Goal: Task Accomplishment & Management: Complete application form

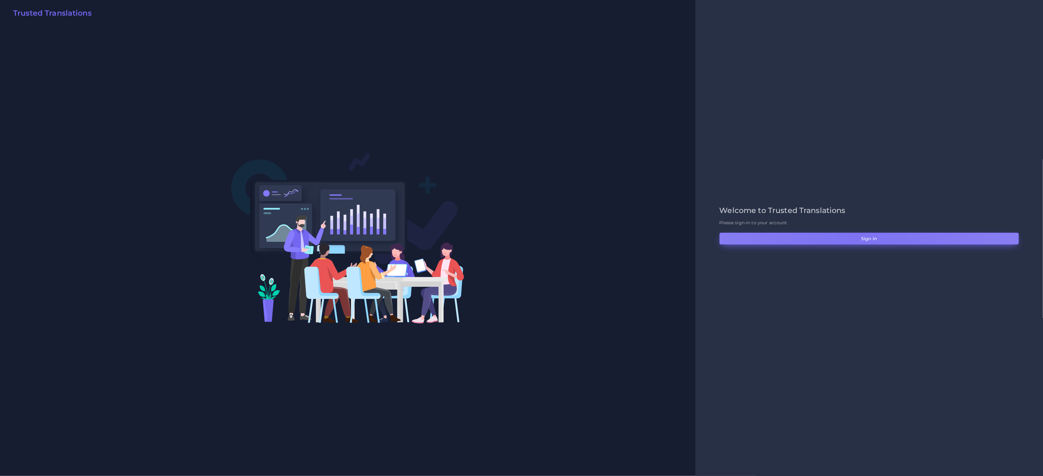
click at [856, 235] on button "Sign in" at bounding box center [868, 239] width 299 height 12
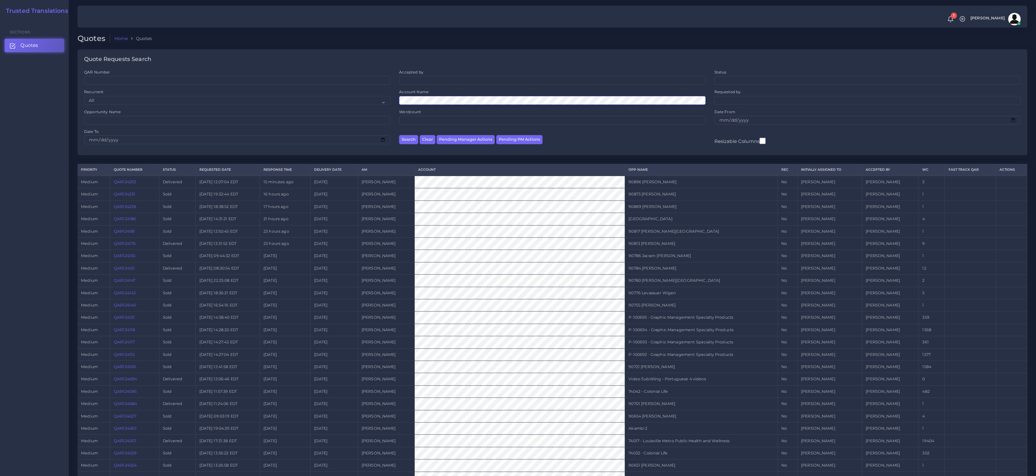
click at [399, 135] on button "Search" at bounding box center [408, 139] width 19 height 9
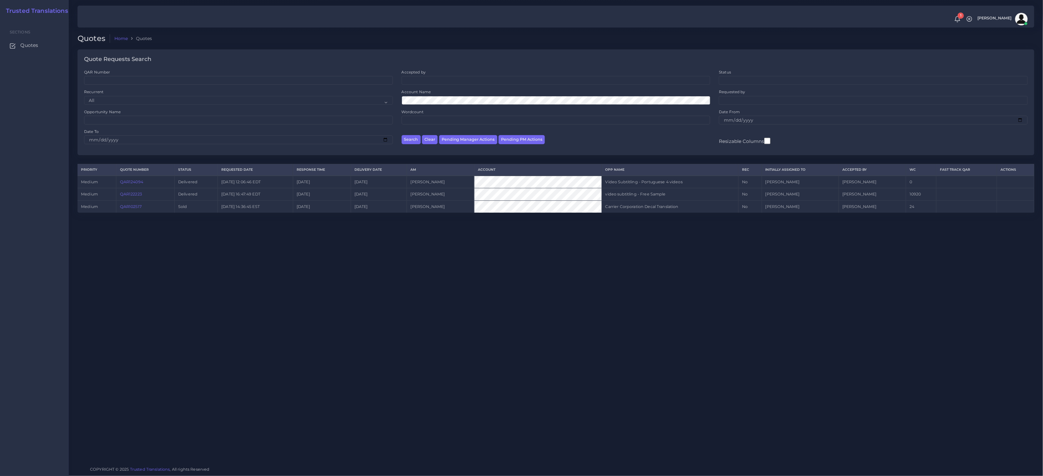
click at [226, 254] on div "Quotes Home Quotes Quote Requests Search QAR Number Accepted by All Mirta Zoia" at bounding box center [556, 230] width 974 height 461
click at [141, 206] on link "QAR102517" at bounding box center [131, 206] width 22 height 5
click at [111, 71] on div "QAR Number" at bounding box center [238, 76] width 309 height 15
click at [111, 74] on div "QAR Number" at bounding box center [238, 76] width 309 height 15
click at [109, 83] on input "QAR Number" at bounding box center [238, 80] width 309 height 9
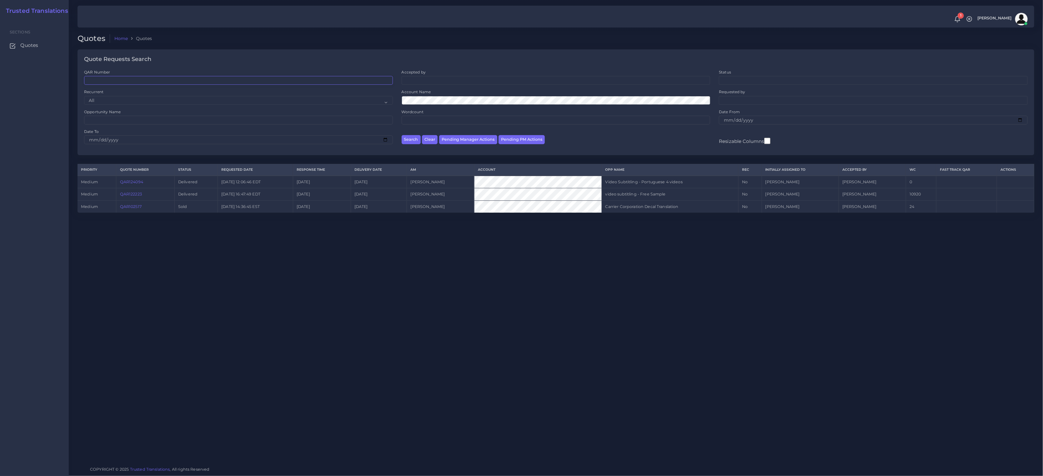
paste input "QAR122223"
type input "QAR122223"
click at [402, 135] on button "Search" at bounding box center [411, 139] width 19 height 9
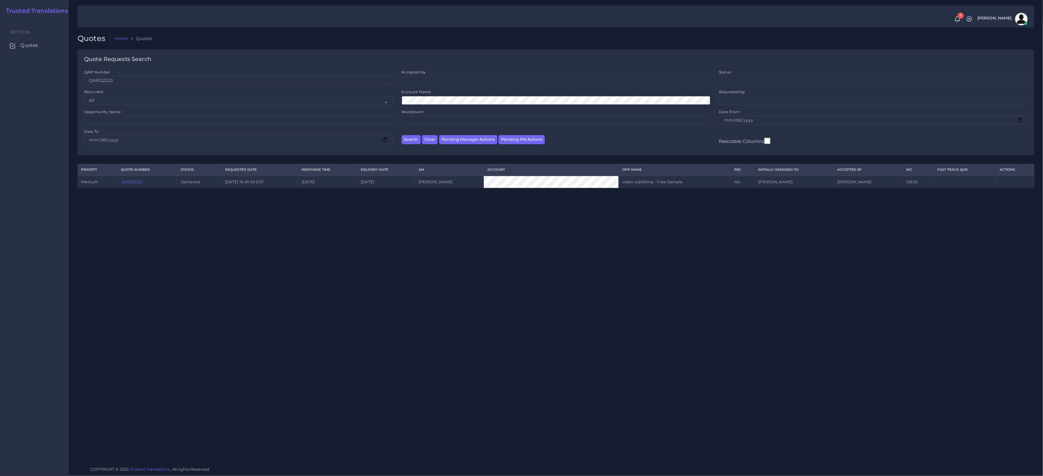
click at [140, 183] on link "QAR122223" at bounding box center [132, 181] width 22 height 5
click at [143, 184] on link "QAR122223" at bounding box center [132, 181] width 22 height 5
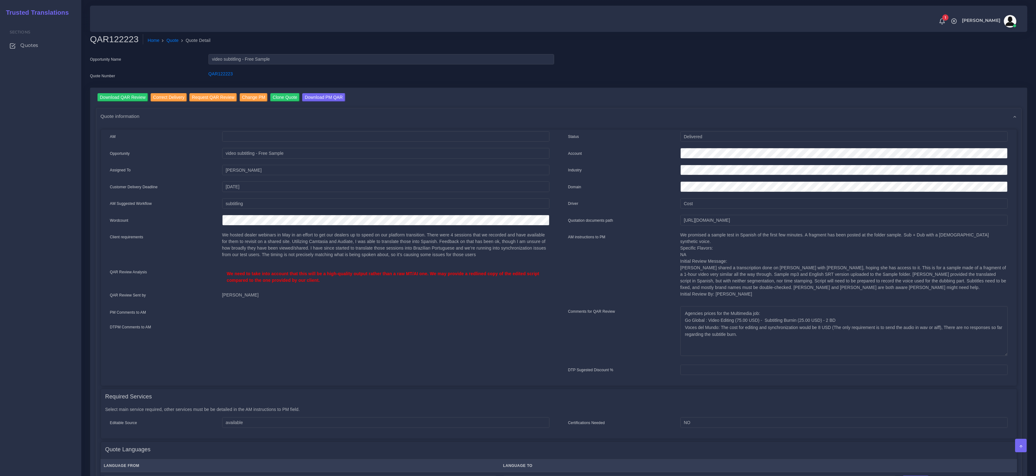
drag, startPoint x: 761, startPoint y: 292, endPoint x: 739, endPoint y: 192, distance: 102.1
click at [679, 261] on div "We promised a sample test in Spanish of the first few minutes. A fragment has b…" at bounding box center [844, 267] width 337 height 70
copy p "Horacio shared a transcription done on SimonSays with Mariana, hoping she has a…"
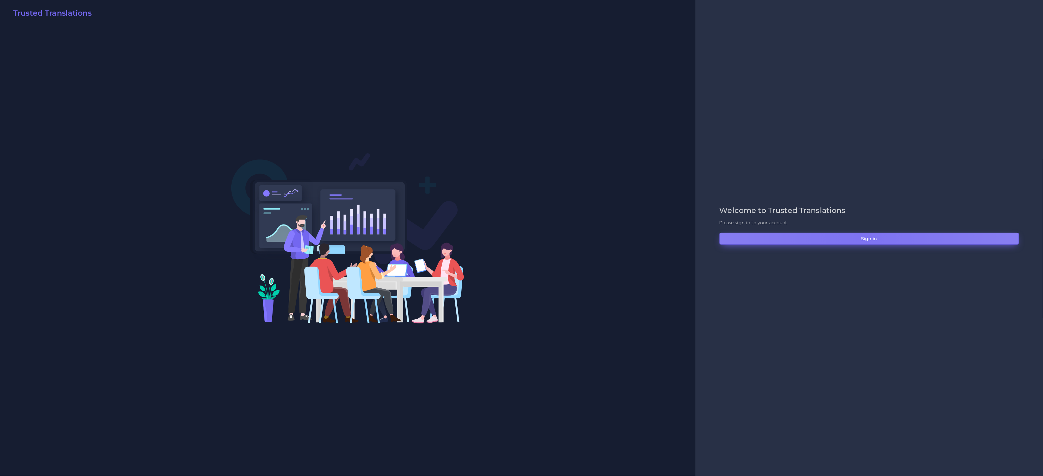
click at [695, 233] on button "Sign in" at bounding box center [868, 239] width 299 height 12
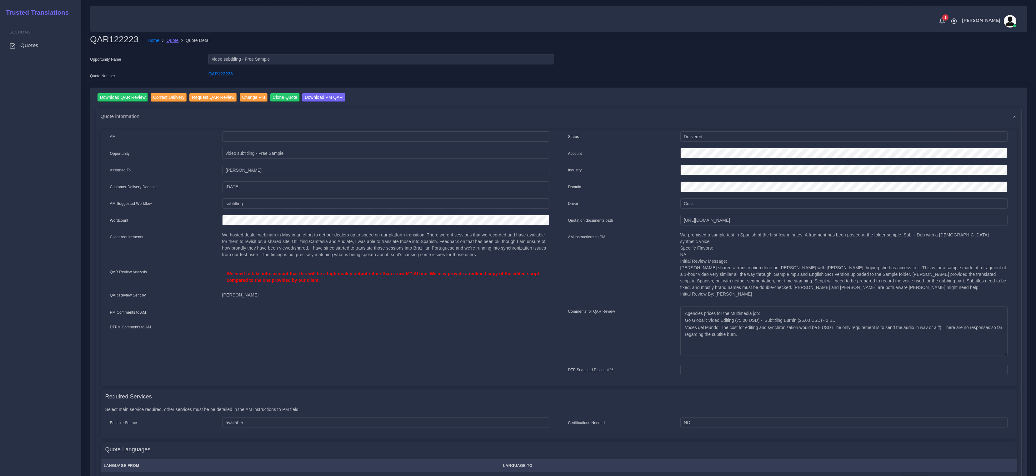
click at [175, 38] on link "Quote" at bounding box center [173, 40] width 12 height 7
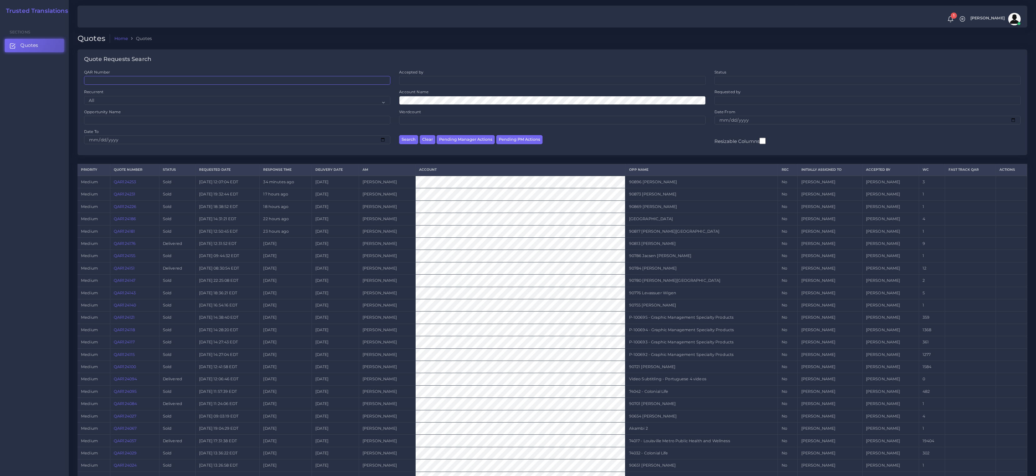
click at [116, 82] on input "QAR Number" at bounding box center [237, 80] width 306 height 9
paste input "QAR124094"
type input "Q"
paste input "QAR124094"
type input "QAR124094"
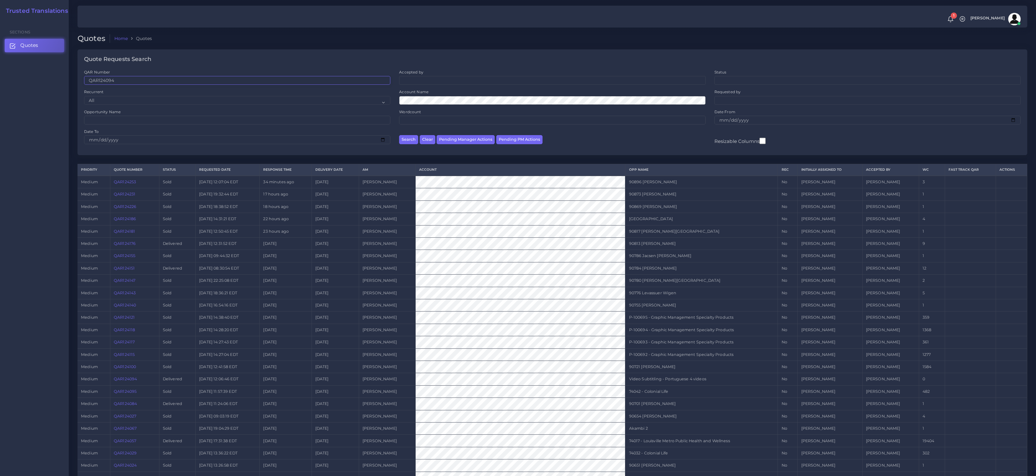
click at [399, 135] on button "Search" at bounding box center [408, 139] width 19 height 9
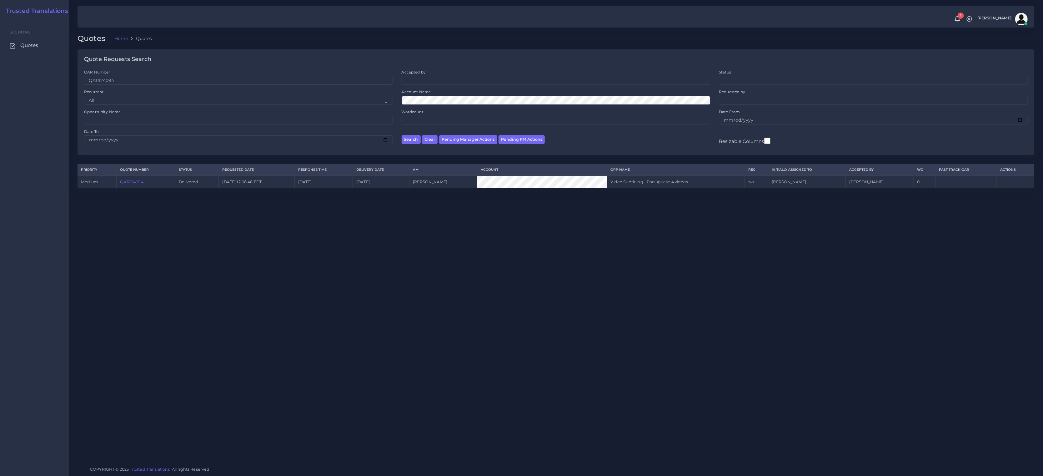
click at [129, 182] on link "QAR124094" at bounding box center [131, 181] width 23 height 5
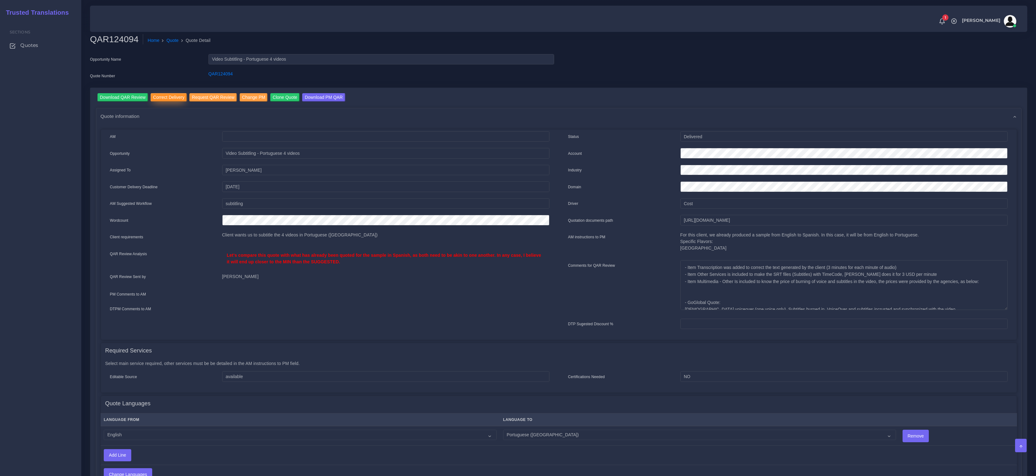
click at [167, 98] on input "Correct Delivery" at bounding box center [169, 97] width 36 height 8
click at [243, 96] on button "Prepare Quote" at bounding box center [230, 97] width 34 height 8
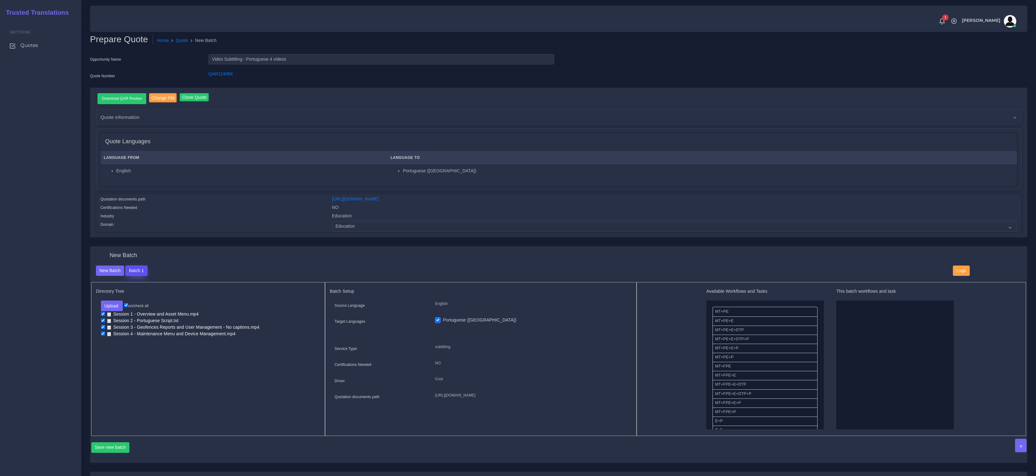
click at [133, 267] on button "Batch 1" at bounding box center [136, 270] width 22 height 11
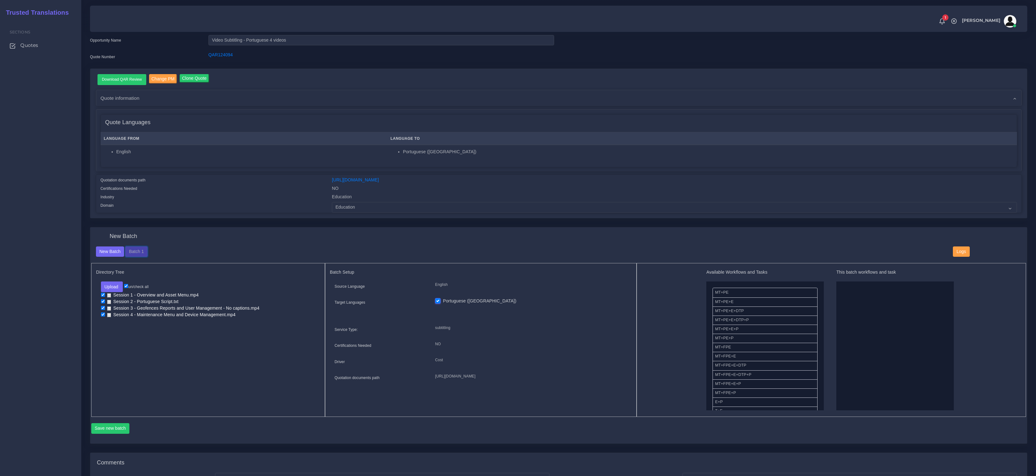
scroll to position [133, 0]
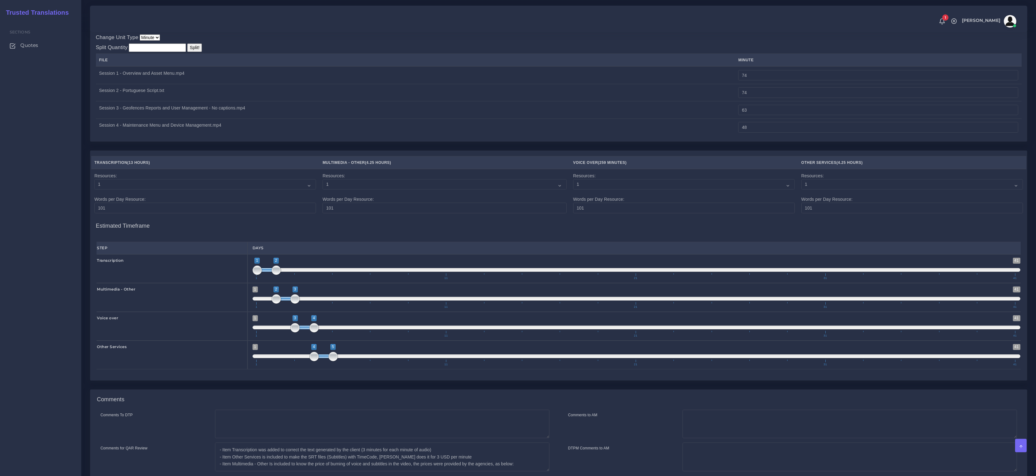
scroll to position [945, 0]
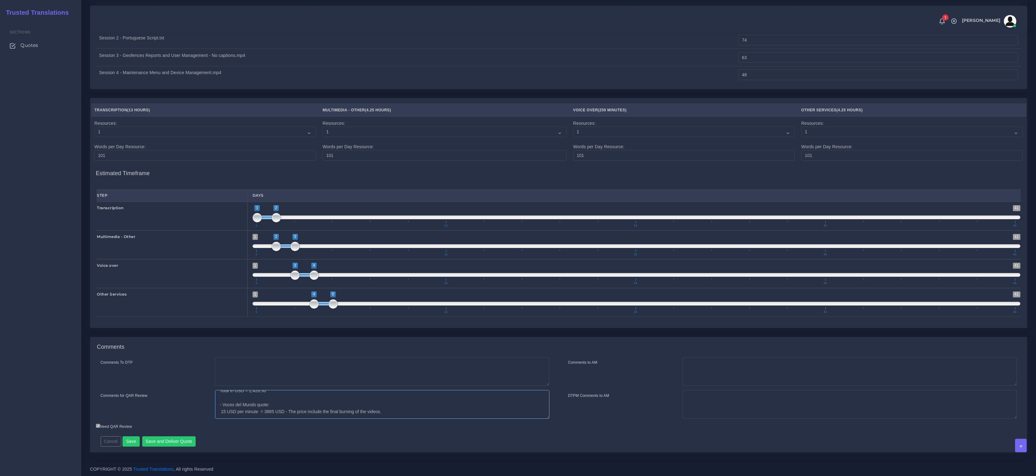
drag, startPoint x: 331, startPoint y: 413, endPoint x: 323, endPoint y: 403, distance: 12.7
click at [336, 417] on textarea "- Item Transcription was added to correct the text generated by the client (3 m…" at bounding box center [382, 404] width 334 height 29
click at [299, 408] on textarea "- Item Transcription was added to correct the text generated by the client (3 m…" at bounding box center [382, 404] width 334 height 29
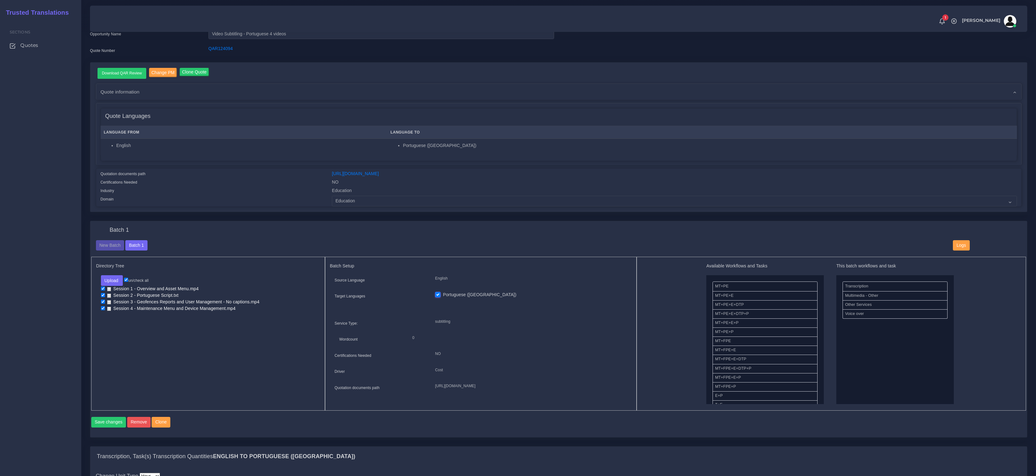
scroll to position [0, 0]
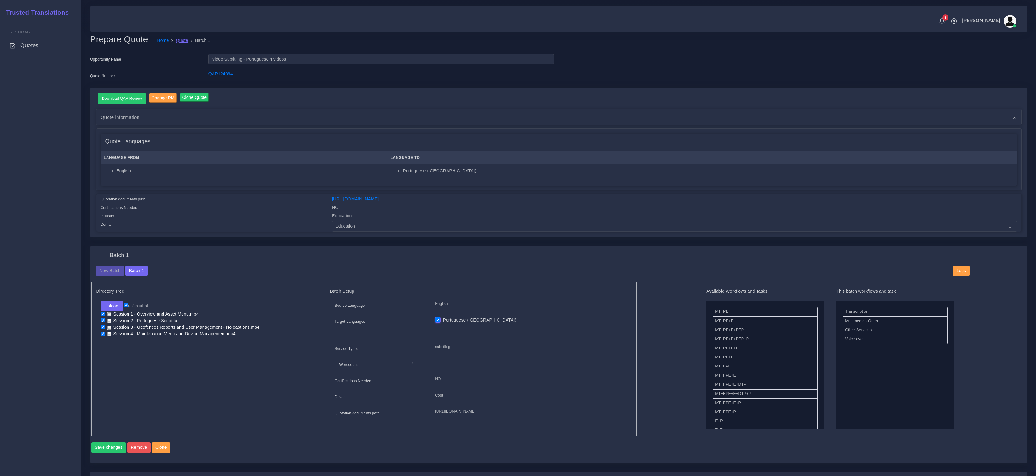
click at [181, 41] on link "Quote" at bounding box center [182, 40] width 12 height 7
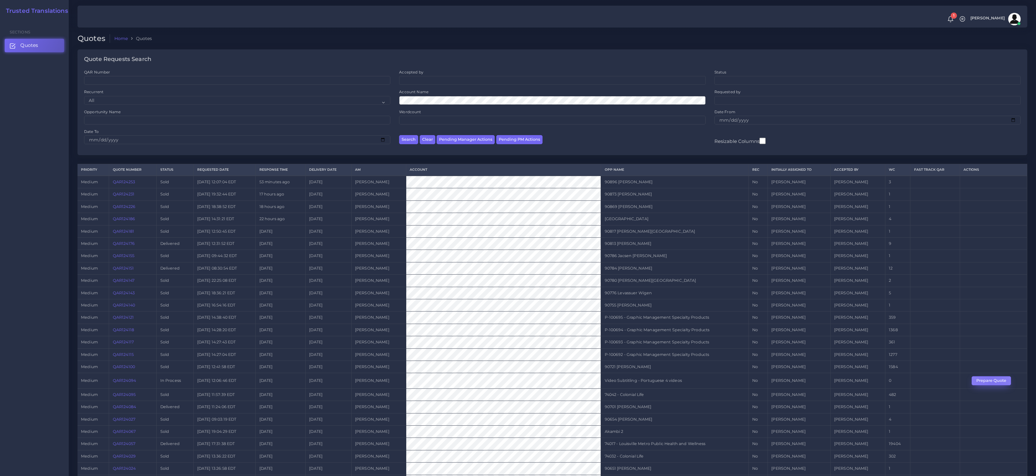
click at [991, 381] on button "Prepare Quote" at bounding box center [991, 380] width 39 height 9
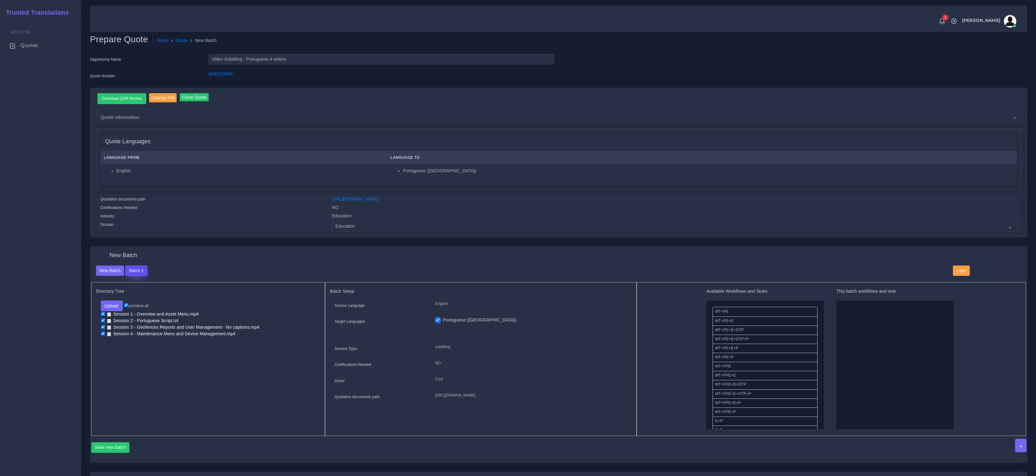
click at [141, 268] on button "Batch 1" at bounding box center [136, 270] width 22 height 11
click at [135, 267] on button "Batch 1" at bounding box center [136, 270] width 22 height 11
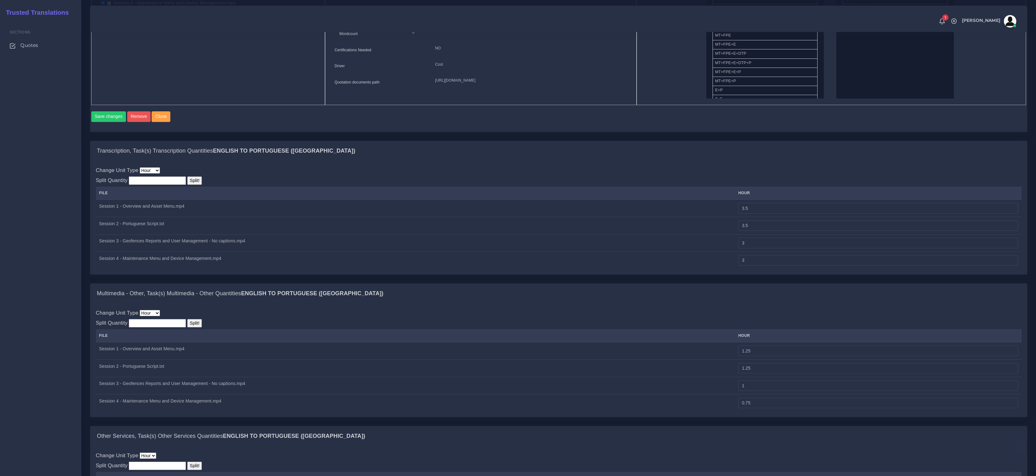
scroll to position [422, 0]
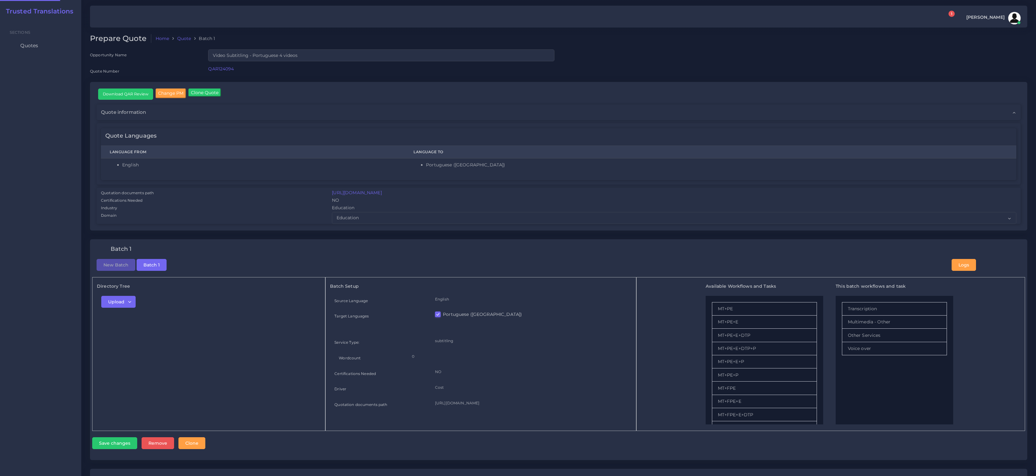
checkbox input "true"
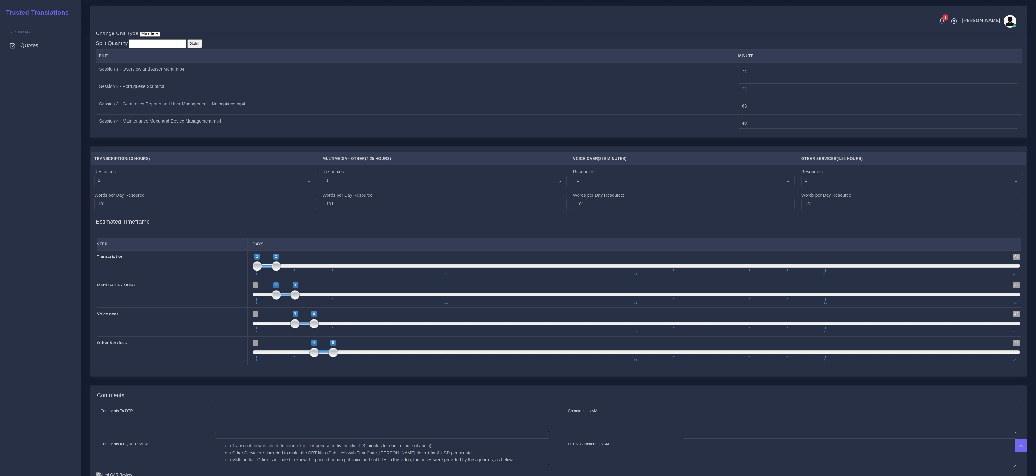
scroll to position [945, 0]
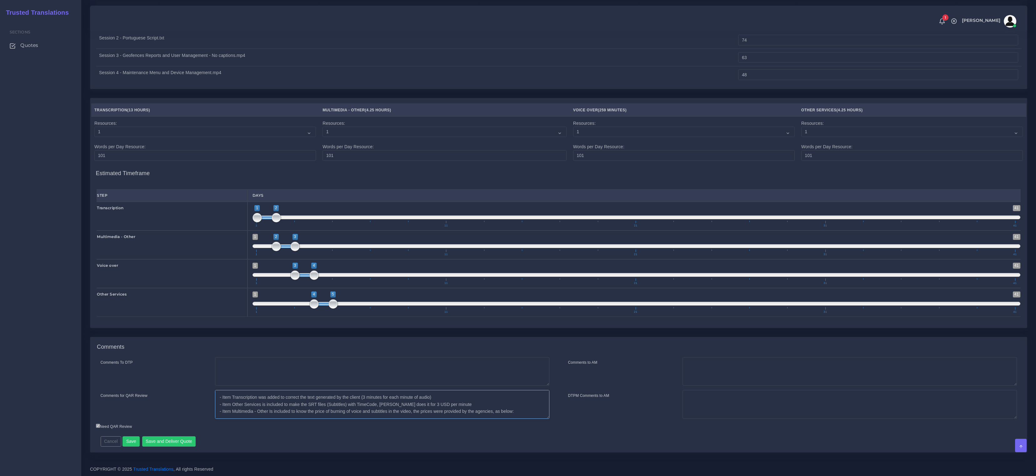
click at [301, 399] on textarea "- Item Transcription was added to correct the text generated by the client (3 m…" at bounding box center [382, 404] width 334 height 29
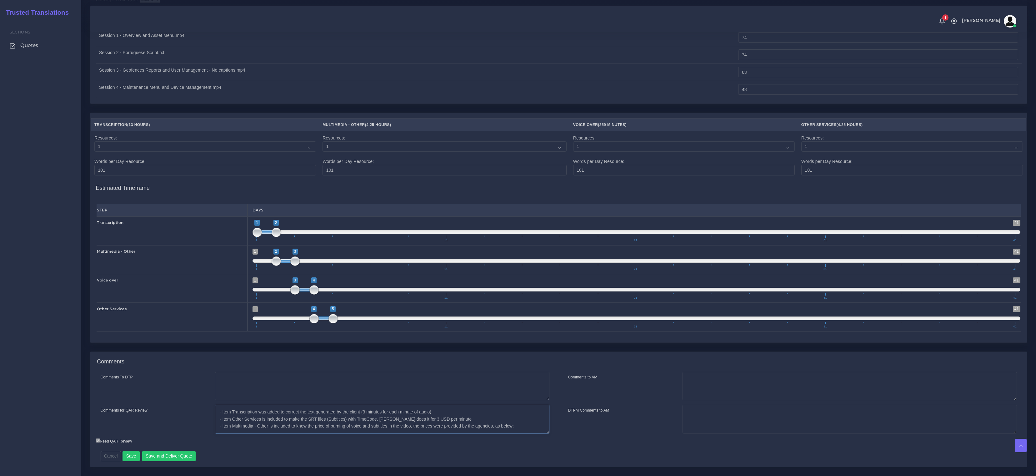
click at [345, 422] on textarea "- Item Transcription was added to correct the text generated by the client (3 m…" at bounding box center [382, 418] width 334 height 29
click at [390, 421] on textarea "- Item Transcription was added to correct the text generated by the client (3 m…" at bounding box center [382, 418] width 334 height 29
drag, startPoint x: 383, startPoint y: 415, endPoint x: 323, endPoint y: 410, distance: 61.1
click at [342, 412] on textarea "- Item Transcription was added to correct the text generated by the client (3 m…" at bounding box center [382, 418] width 334 height 29
drag, startPoint x: 264, startPoint y: 428, endPoint x: 289, endPoint y: 428, distance: 25.3
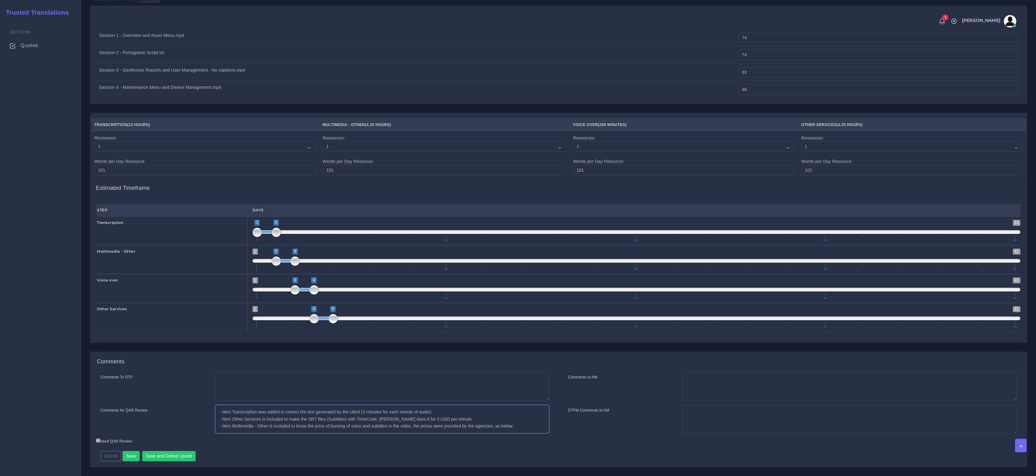
click at [289, 428] on textarea "- Item Transcription was added to correct the text generated by the client (3 m…" at bounding box center [382, 418] width 334 height 29
click at [304, 415] on textarea "- Item Transcription was added to correct the text generated by the client (3 m…" at bounding box center [382, 418] width 334 height 29
drag, startPoint x: 271, startPoint y: 412, endPoint x: 289, endPoint y: 414, distance: 18.5
click at [289, 414] on textarea "- Item Transcription was added to correct the text generated by the client (3 m…" at bounding box center [382, 418] width 334 height 29
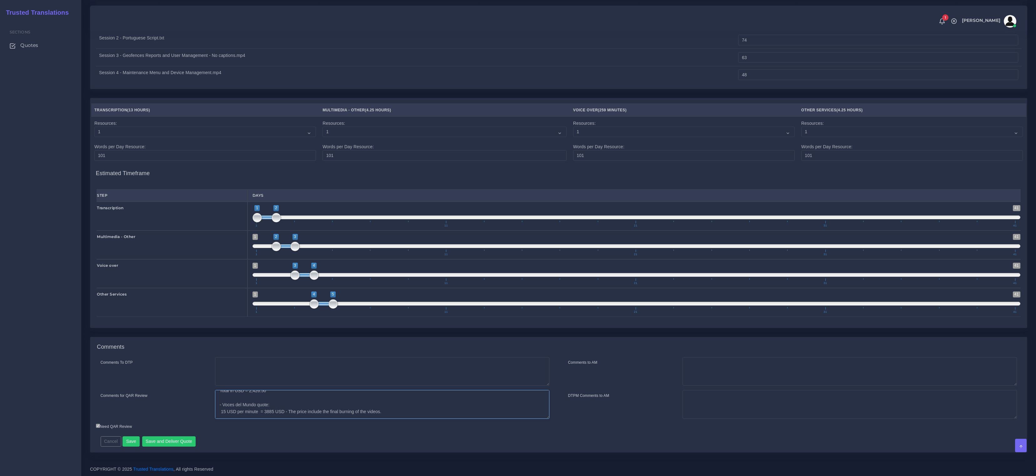
scroll to position [0, 0]
drag, startPoint x: 307, startPoint y: 415, endPoint x: 229, endPoint y: 396, distance: 80.5
click at [223, 395] on textarea "- Item Transcription was added to correct the text generated by the client (3 m…" at bounding box center [382, 404] width 334 height 29
click at [281, 408] on textarea "- Item Transcription was added to correct the text generated by the client (3 m…" at bounding box center [382, 404] width 334 height 29
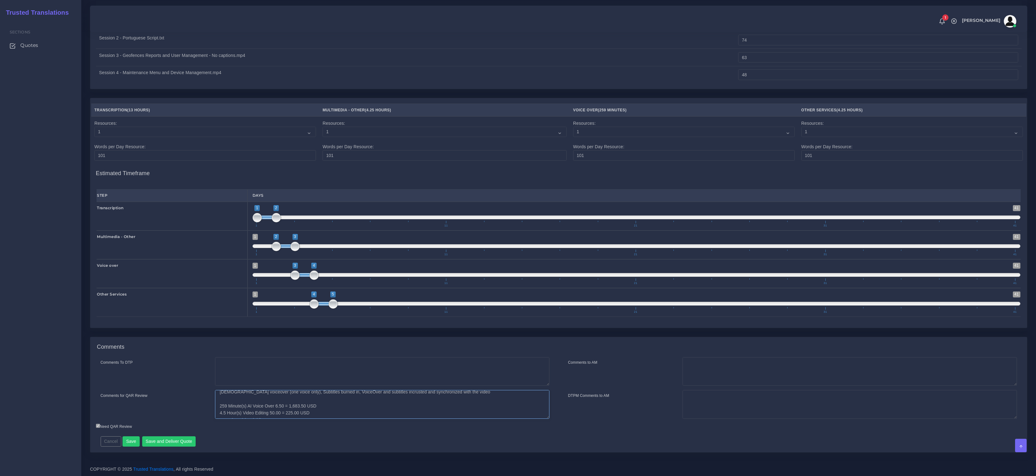
drag, startPoint x: 323, startPoint y: 406, endPoint x: 275, endPoint y: 400, distance: 47.6
click at [275, 400] on textarea "- Item Transcription was added to correct the text generated by the client (3 m…" at bounding box center [382, 404] width 334 height 29
drag, startPoint x: 469, startPoint y: 410, endPoint x: 223, endPoint y: 410, distance: 246.3
click at [223, 410] on textarea "- Item Transcription was added to correct the text generated by the client (3 m…" at bounding box center [382, 404] width 334 height 29
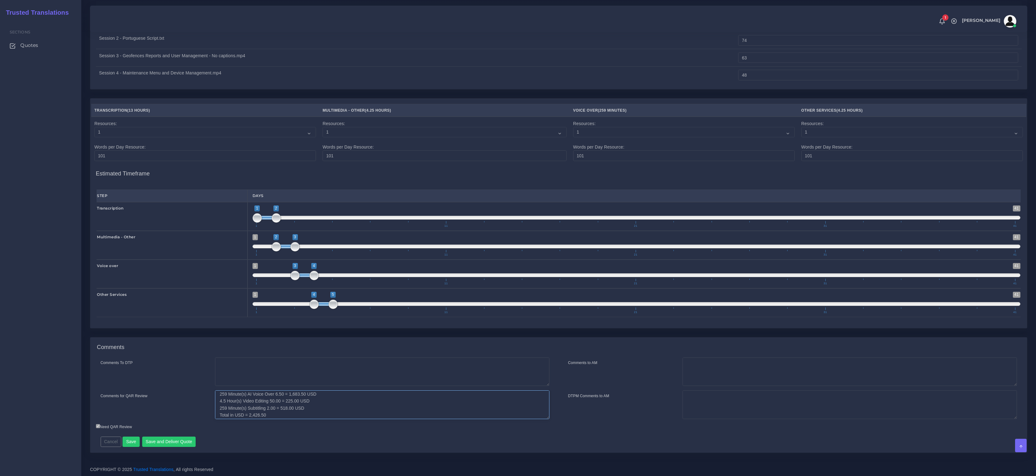
scroll to position [48, 0]
click at [298, 406] on textarea "- Item Transcription was added to correct the text generated by the client (3 m…" at bounding box center [382, 404] width 334 height 29
drag, startPoint x: 321, startPoint y: 407, endPoint x: 221, endPoint y: 407, distance: 100.6
click at [221, 407] on textarea "- Item Transcription was added to correct the text generated by the client (3 m…" at bounding box center [382, 404] width 334 height 29
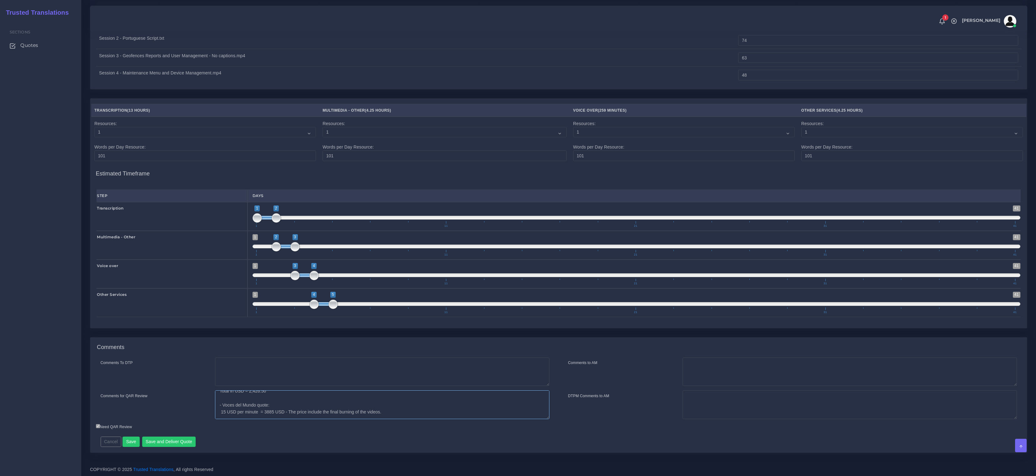
drag, startPoint x: 358, startPoint y: 410, endPoint x: 209, endPoint y: 404, distance: 148.3
click at [209, 404] on div "Comments for QAR Review" at bounding box center [325, 404] width 458 height 29
drag, startPoint x: 329, startPoint y: 405, endPoint x: 206, endPoint y: 408, distance: 123.5
click at [206, 408] on div "Comments for QAR Review" at bounding box center [325, 404] width 458 height 29
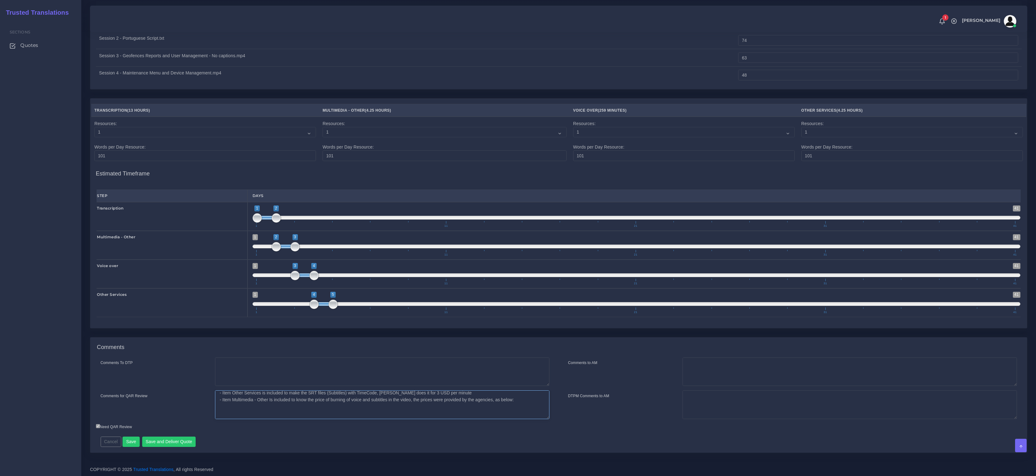
scroll to position [0, 0]
drag, startPoint x: 363, startPoint y: 412, endPoint x: 368, endPoint y: 412, distance: 4.1
click at [368, 412] on textarea "- Item Transcription was added to correct the text generated by the client (3 m…" at bounding box center [382, 404] width 334 height 29
type textarea "- Item Transcription was added to correct the text generated by the client (3 m…"
click at [126, 442] on button "Save" at bounding box center [131, 441] width 17 height 11
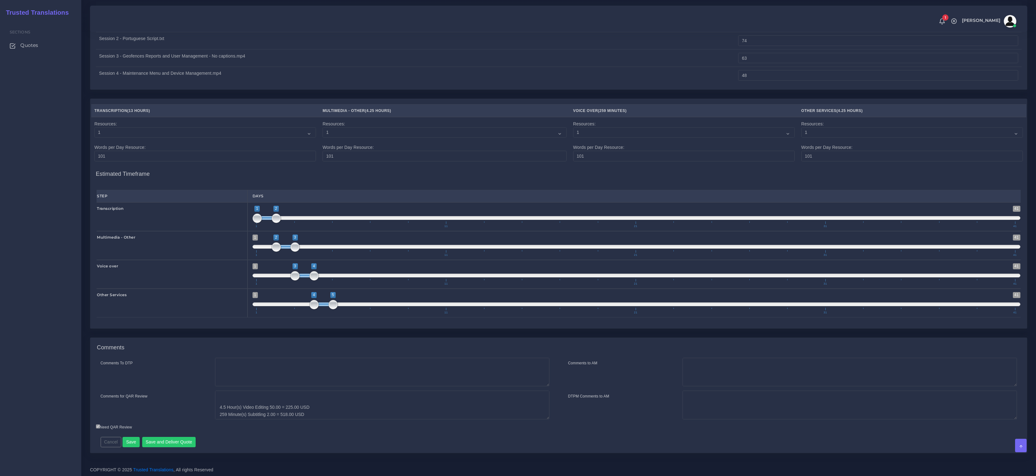
scroll to position [54, 0]
drag, startPoint x: 317, startPoint y: 415, endPoint x: 214, endPoint y: 405, distance: 103.3
click at [214, 405] on div "- Item Transcription was added to correct the text generated by the client (3 m…" at bounding box center [382, 404] width 344 height 29
paste textarea "4.5 Hour(s) Video Editing 50.00 225.00"
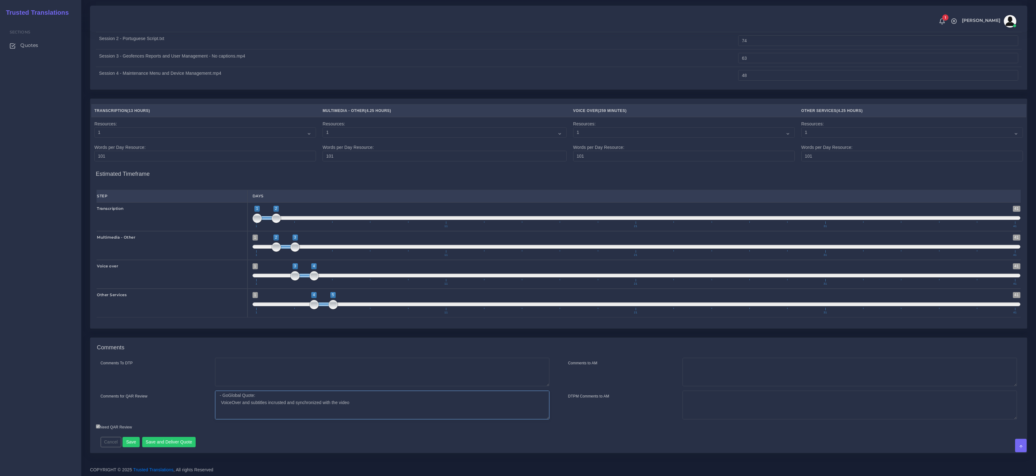
paste textarea "4.5 Hour(s) Video Editing 50.00 225.00"
drag, startPoint x: 306, startPoint y: 407, endPoint x: 285, endPoint y: 405, distance: 20.7
click at [285, 405] on textarea "- Item Transcription was added to correct the text generated by the client (3 m…" at bounding box center [382, 404] width 334 height 29
drag, startPoint x: 263, startPoint y: 412, endPoint x: 274, endPoint y: 409, distance: 11.4
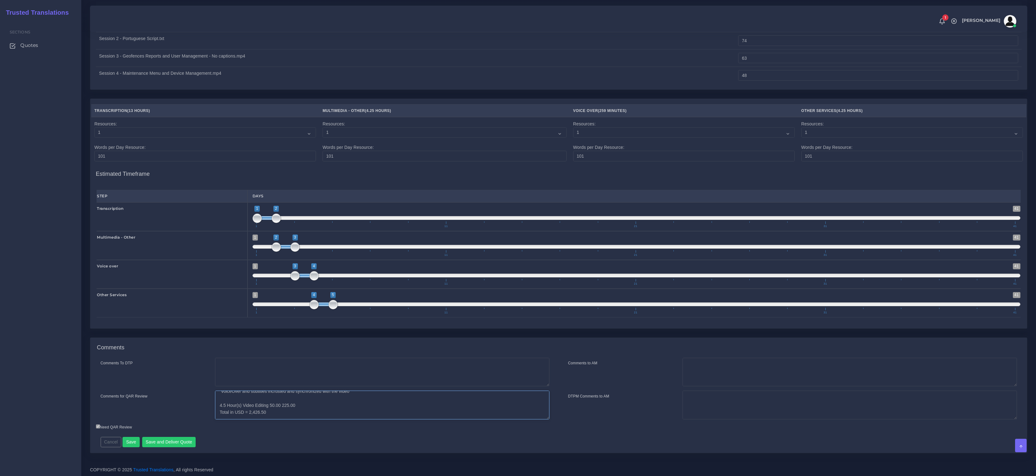
click at [250, 411] on textarea "- Item Transcription was added to correct the text generated by the client (3 m…" at bounding box center [382, 404] width 334 height 29
paste textarea "25.0"
click at [284, 406] on textarea "- Item Transcription was added to correct the text generated by the client (3 m…" at bounding box center [382, 404] width 334 height 29
type textarea "- Item Transcription was added to correct the text generated by the client (3 m…"
click at [125, 446] on button "Save" at bounding box center [131, 442] width 17 height 11
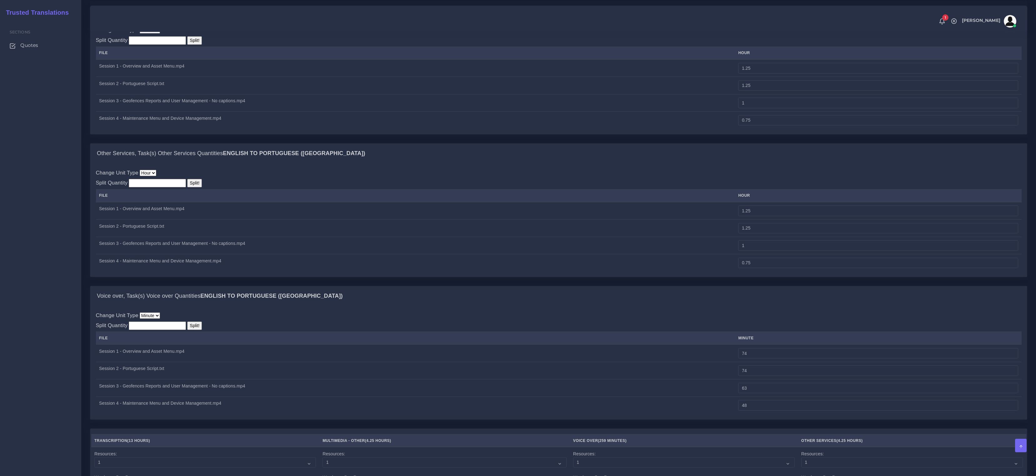
scroll to position [630, 0]
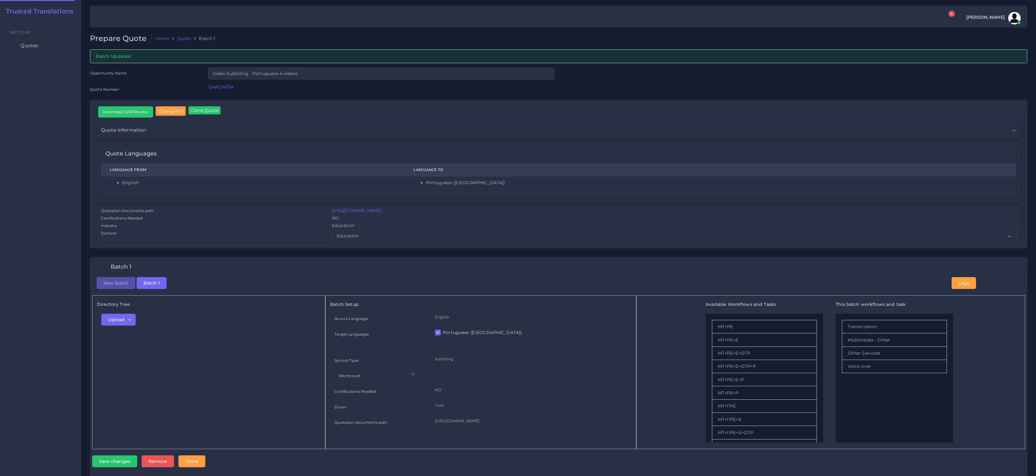
checkbox input "true"
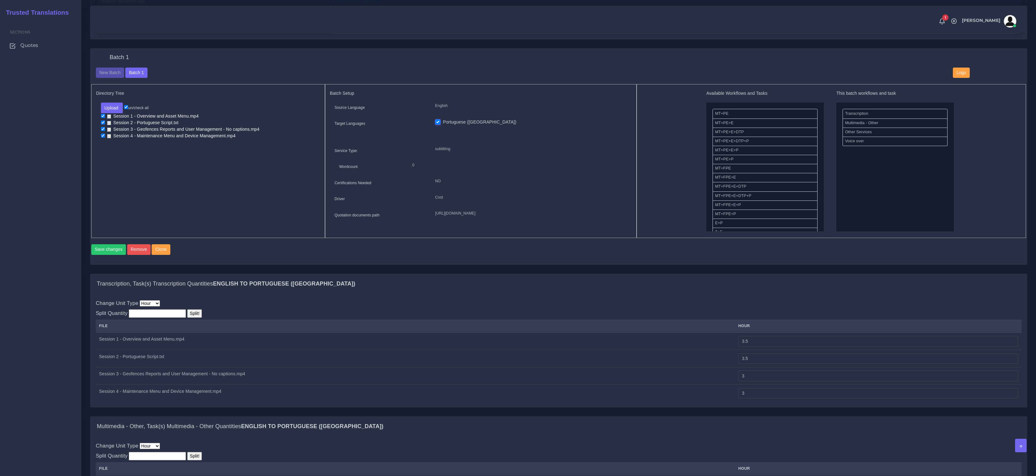
scroll to position [204, 0]
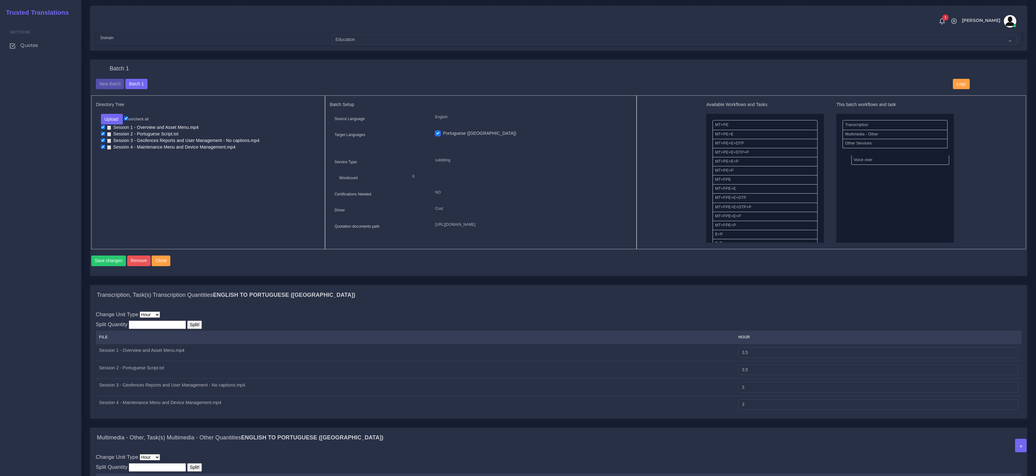
drag, startPoint x: 871, startPoint y: 151, endPoint x: 880, endPoint y: 158, distance: 11.7
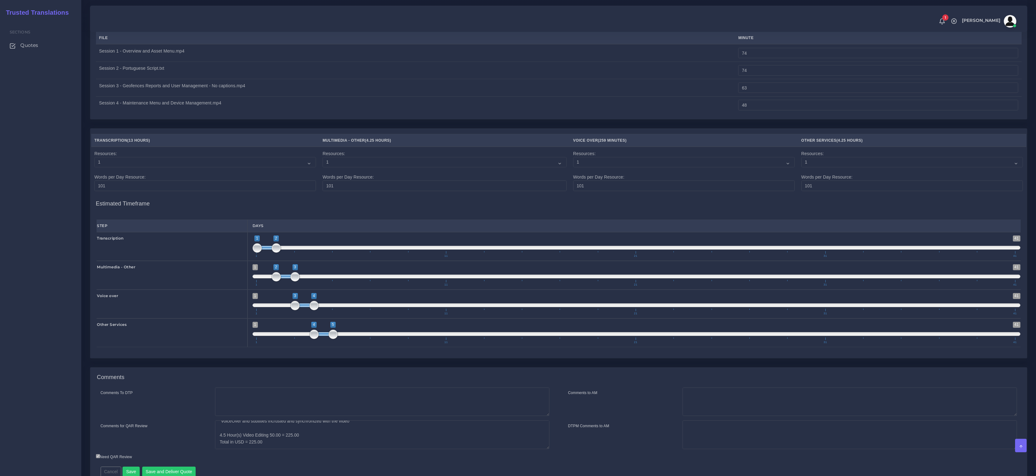
scroll to position [963, 0]
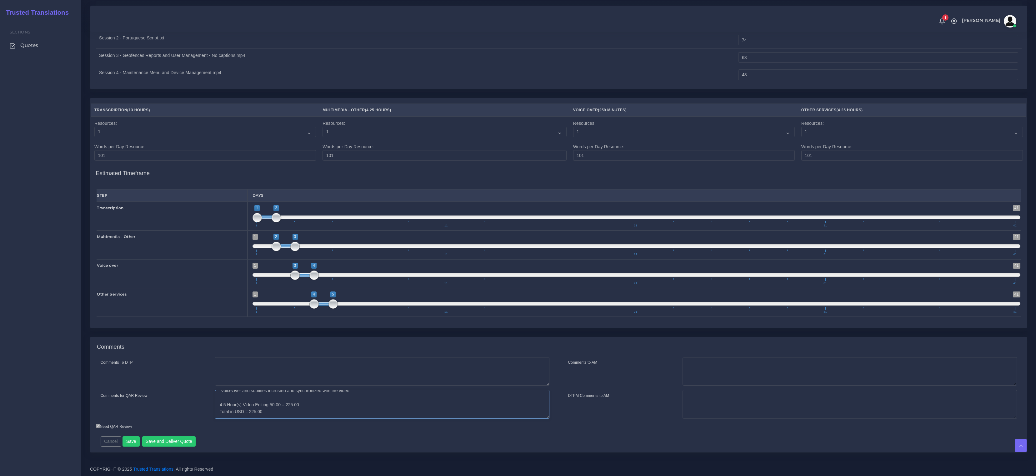
drag, startPoint x: 270, startPoint y: 409, endPoint x: 217, endPoint y: 405, distance: 53.6
click at [217, 405] on textarea "- Item Transcription was added to correct the text generated by the client (3 m…" at bounding box center [382, 404] width 334 height 29
click at [283, 410] on textarea "- Item Transcription was added to correct the text generated by the client (3 m…" at bounding box center [382, 404] width 334 height 29
drag, startPoint x: 252, startPoint y: 412, endPoint x: 215, endPoint y: 407, distance: 37.2
click at [215, 407] on textarea "- Item Transcription was added to correct the text generated by the client (3 m…" at bounding box center [382, 404] width 334 height 29
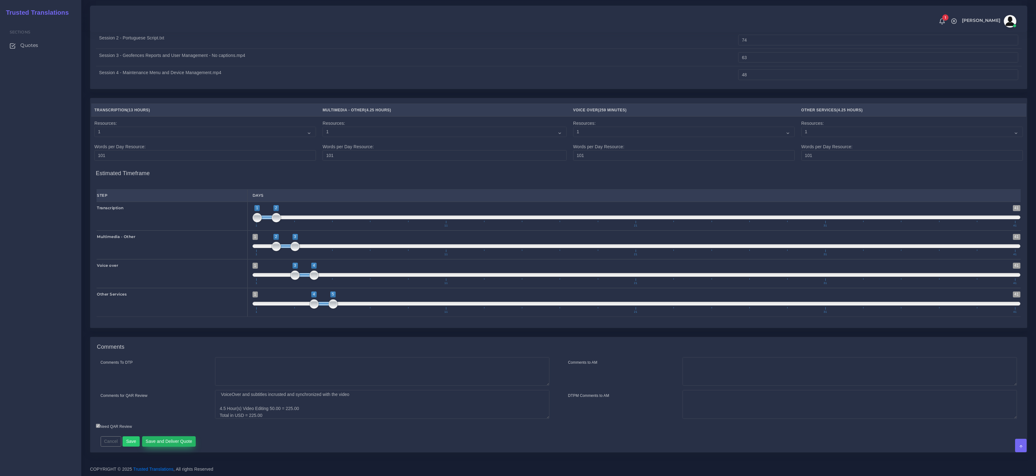
click at [169, 442] on button "Save and Deliver Quote" at bounding box center [169, 441] width 54 height 11
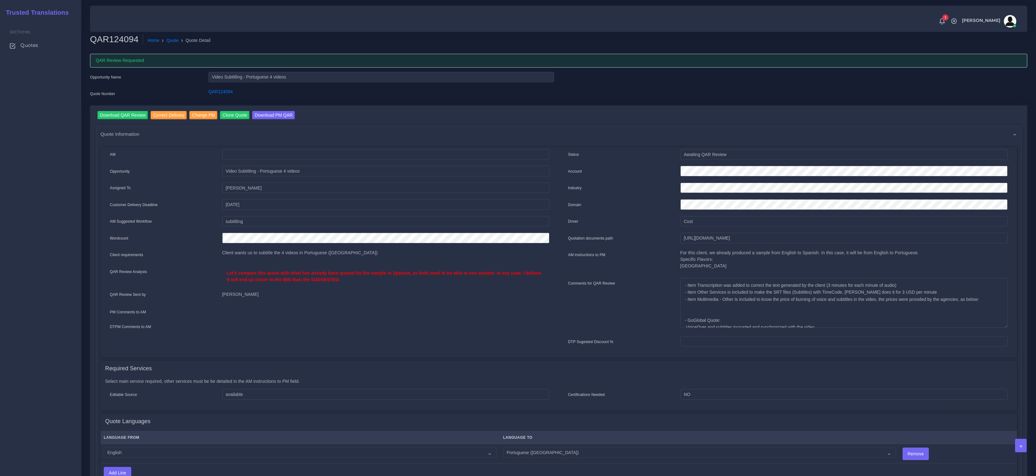
click at [180, 39] on li "Quote Detail" at bounding box center [195, 40] width 32 height 7
click at [177, 41] on link "Quote" at bounding box center [173, 40] width 12 height 7
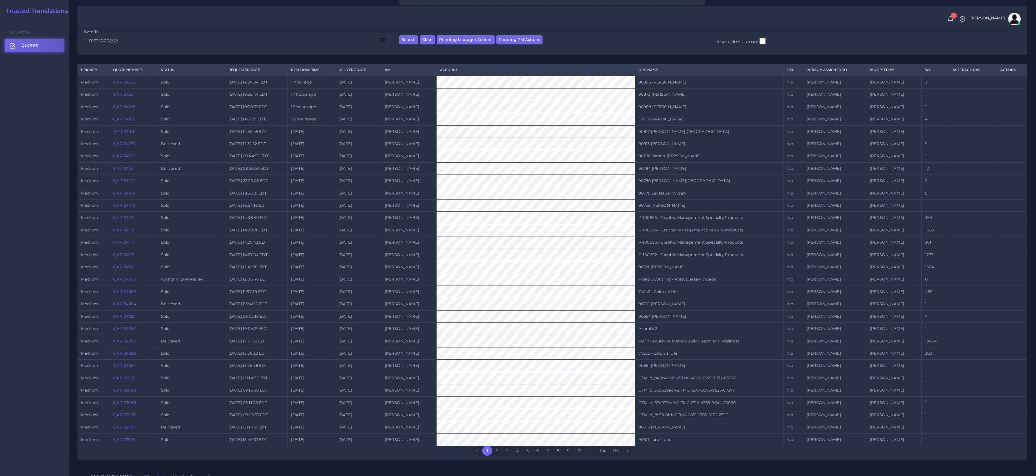
scroll to position [106, 0]
